Goal: Task Accomplishment & Management: Manage account settings

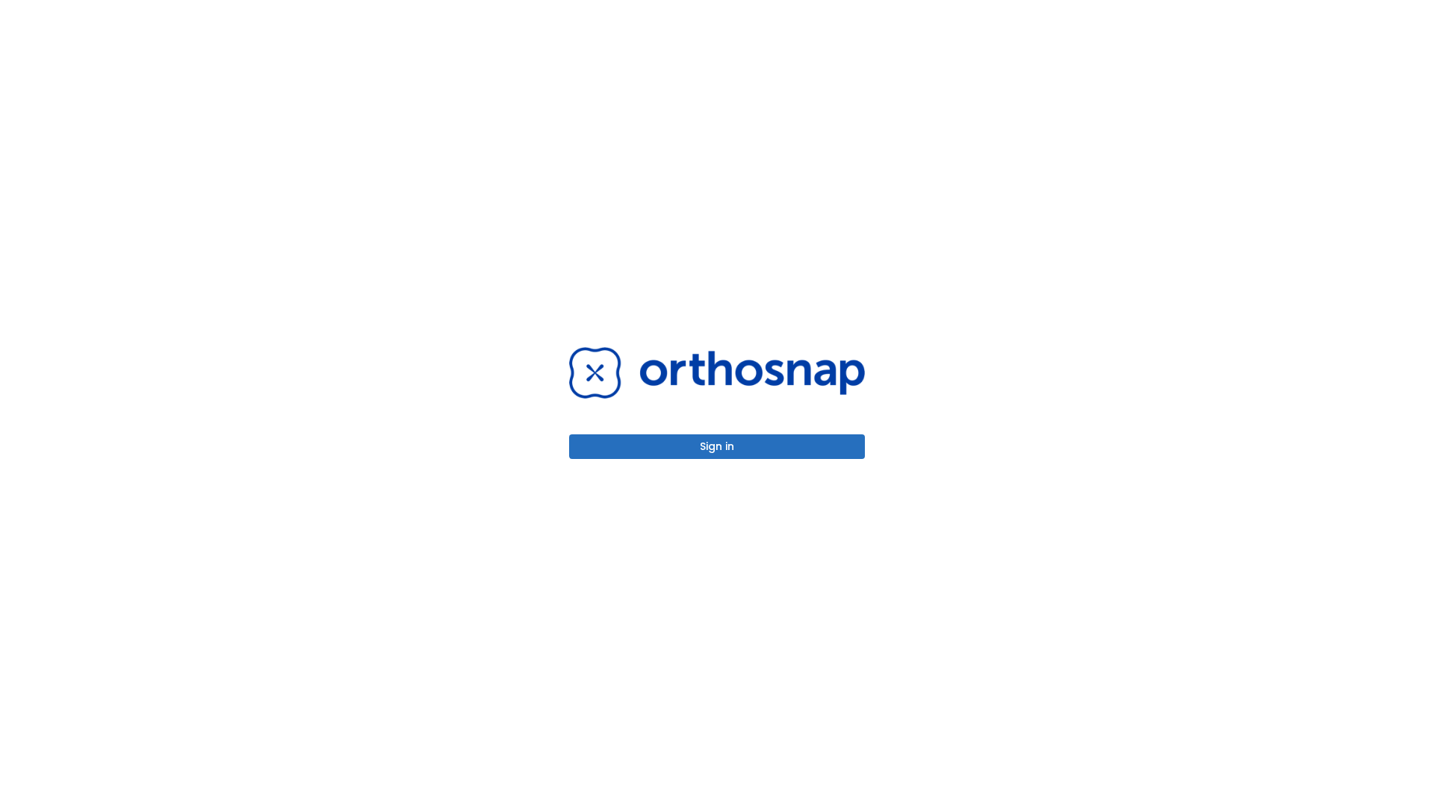
click at [717, 447] on button "Sign in" at bounding box center [717, 447] width 296 height 25
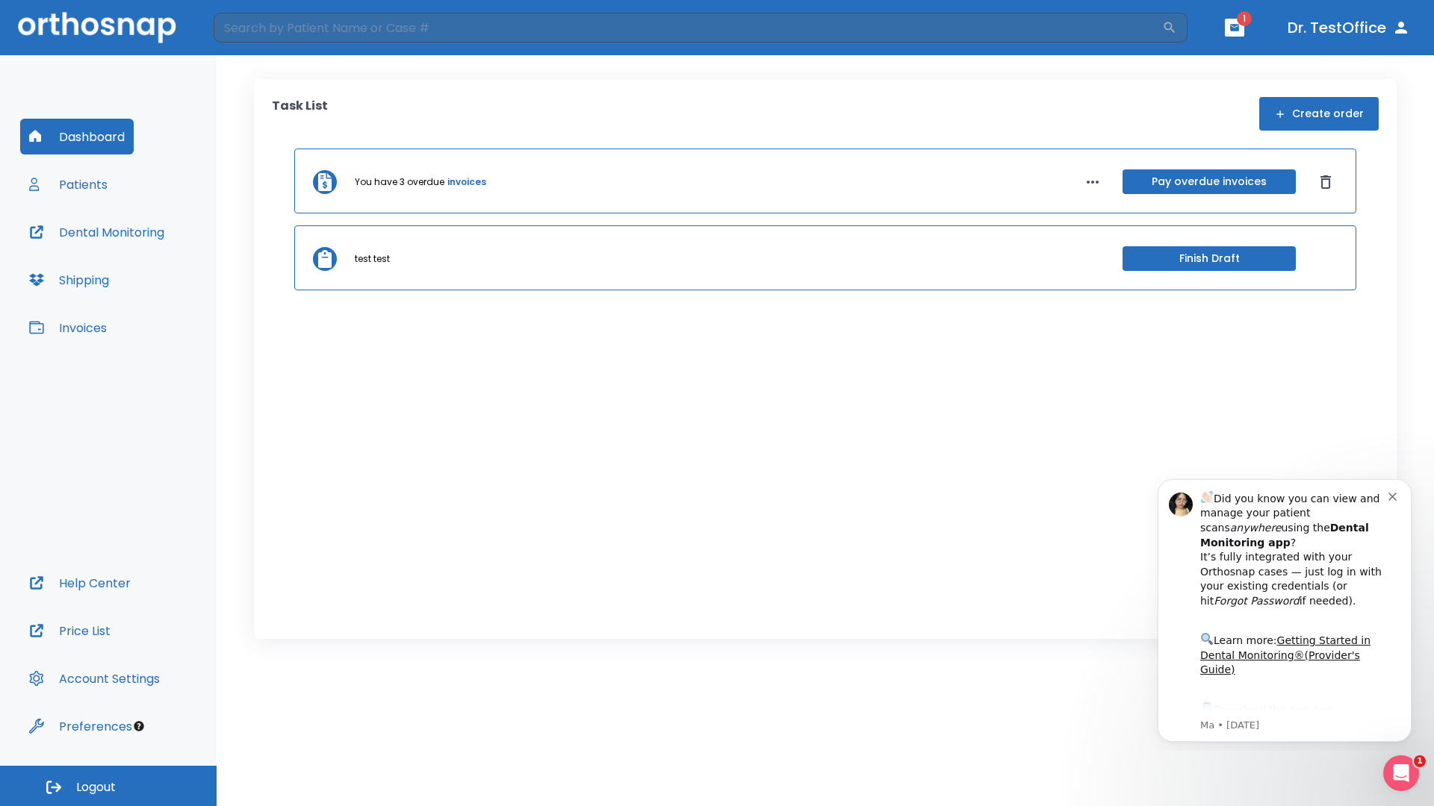
click at [108, 786] on span "Logout" at bounding box center [96, 788] width 40 height 16
